Goal: Task Accomplishment & Management: Use online tool/utility

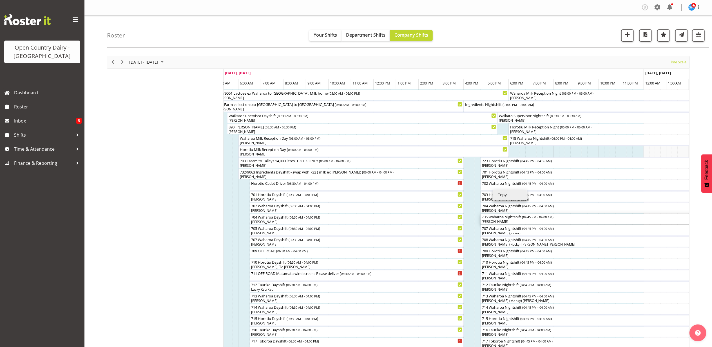
click at [644, 221] on div "[PERSON_NAME]" at bounding box center [606, 221] width 251 height 5
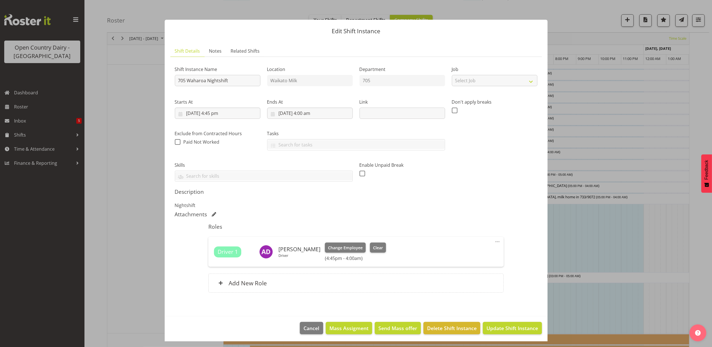
scroll to position [478, 0]
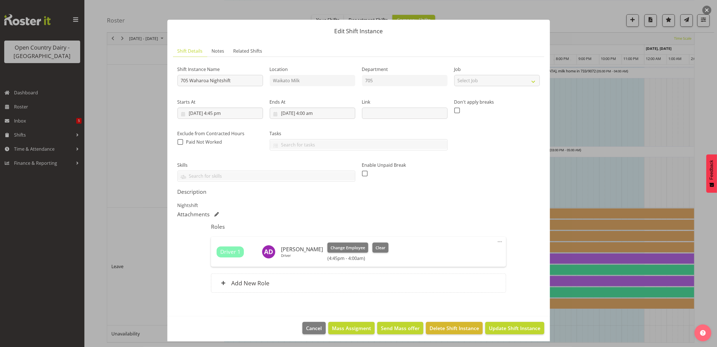
click at [705, 10] on button "button" at bounding box center [707, 10] width 9 height 9
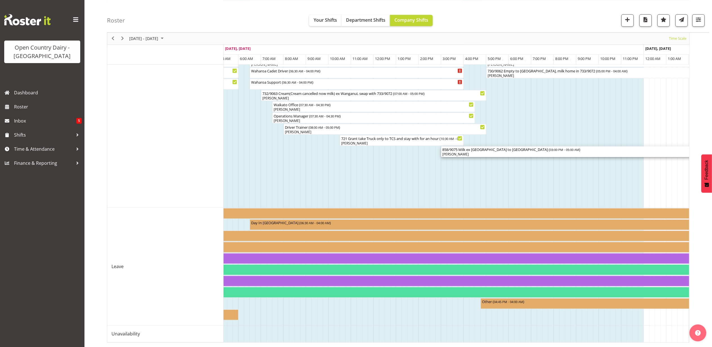
click at [446, 152] on div "[PERSON_NAME]" at bounding box center [598, 154] width 313 height 5
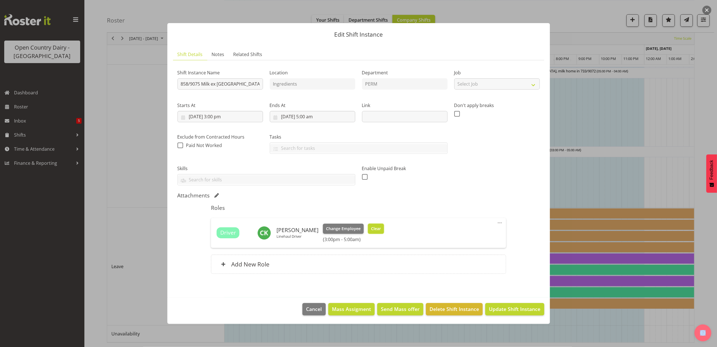
click at [378, 225] on span "Clear" at bounding box center [376, 228] width 10 height 6
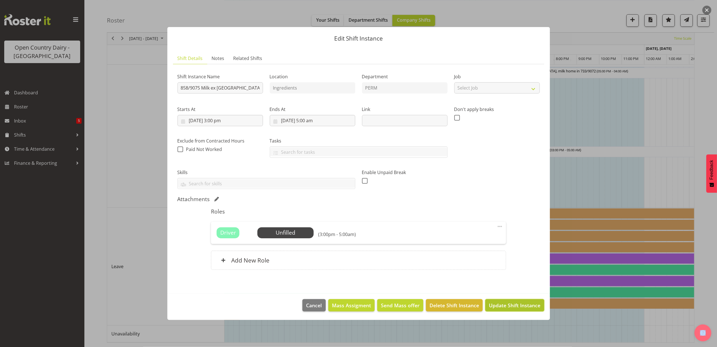
click at [508, 306] on span "Update Shift Instance" at bounding box center [514, 304] width 51 height 7
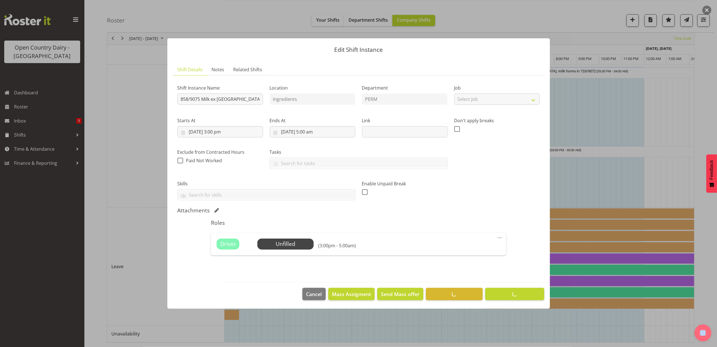
scroll to position [0, 0]
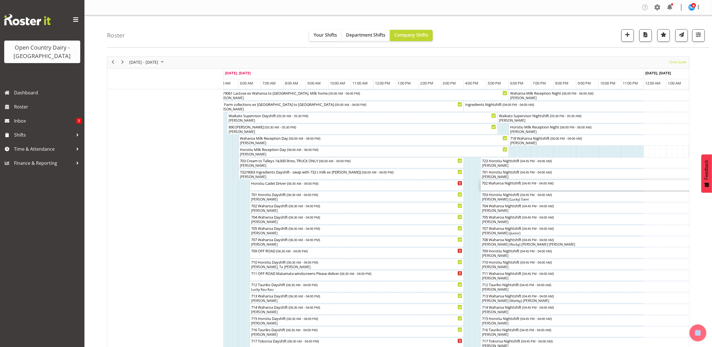
click at [506, 186] on div "702 Waharoa Nightshift ( 04:45 PM - 04:00 AM )" at bounding box center [606, 185] width 251 height 11
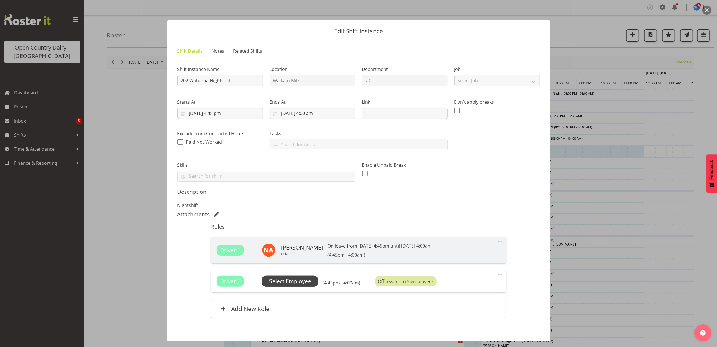
click at [286, 282] on span "Select Employee" at bounding box center [290, 281] width 42 height 8
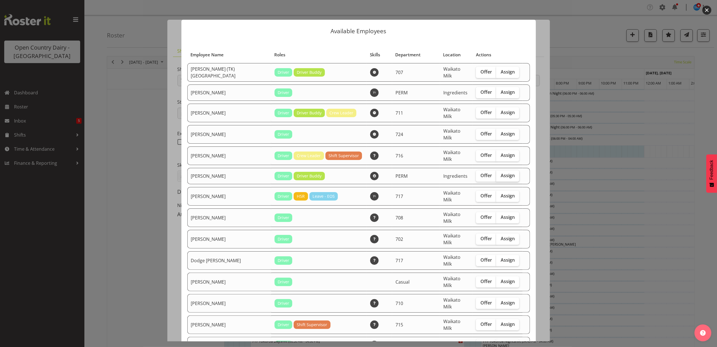
click at [501, 172] on span "Assign" at bounding box center [508, 175] width 14 height 6
click at [500, 174] on input "Assign" at bounding box center [498, 176] width 4 height 4
checkbox input "true"
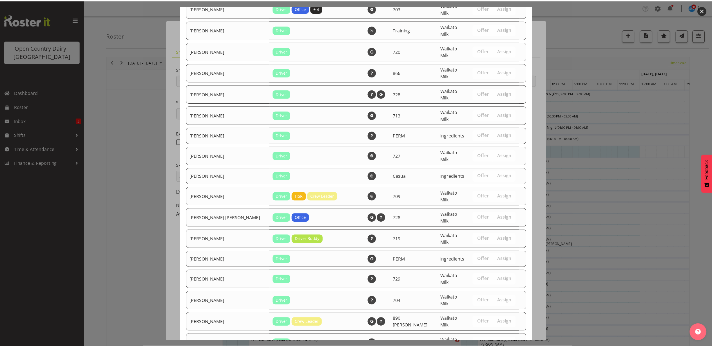
scroll to position [424, 0]
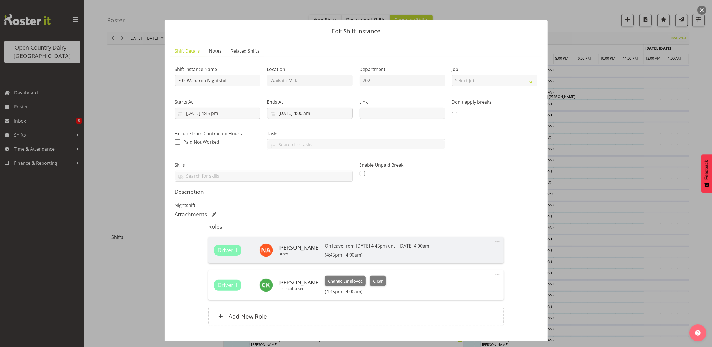
scroll to position [263, 0]
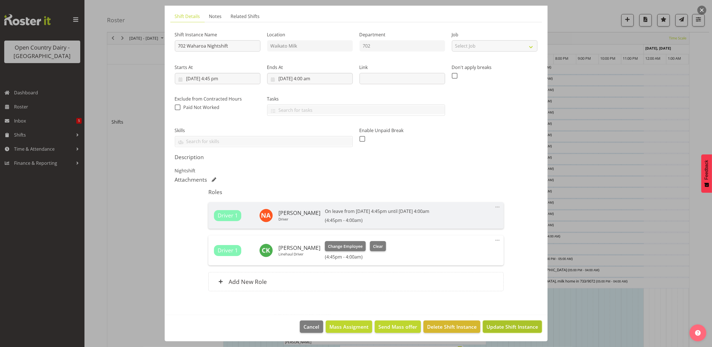
click at [514, 324] on span "Update Shift Instance" at bounding box center [511, 326] width 51 height 7
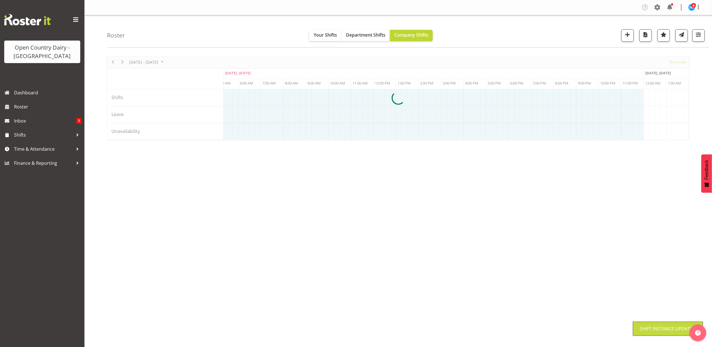
scroll to position [0, 0]
